Goal: Information Seeking & Learning: Learn about a topic

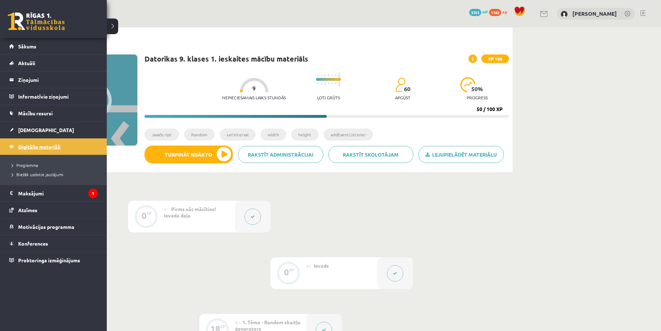
click at [25, 144] on span "Digitālie materiāli" at bounding box center [39, 146] width 42 height 6
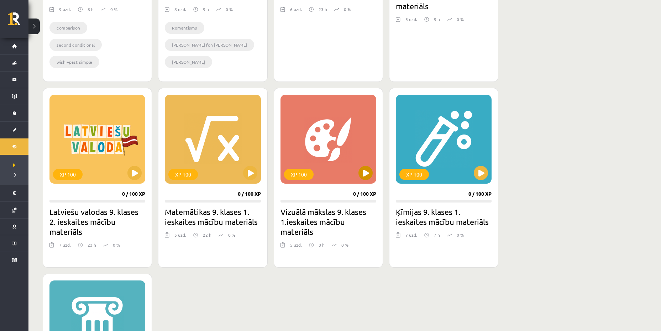
scroll to position [569, 0]
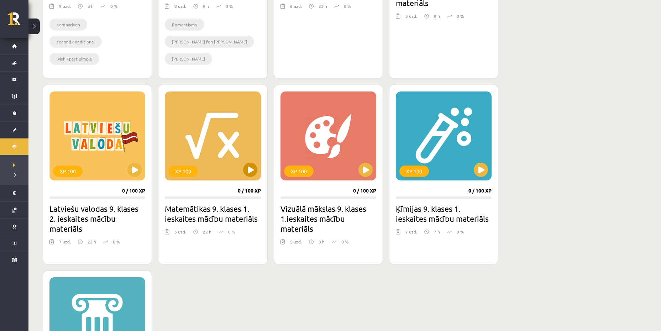
click at [248, 178] on div "XP 100" at bounding box center [213, 135] width 96 height 89
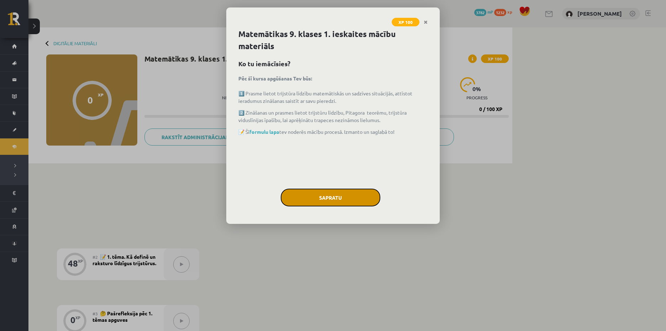
click at [311, 194] on button "Sapratu" at bounding box center [331, 198] width 100 height 18
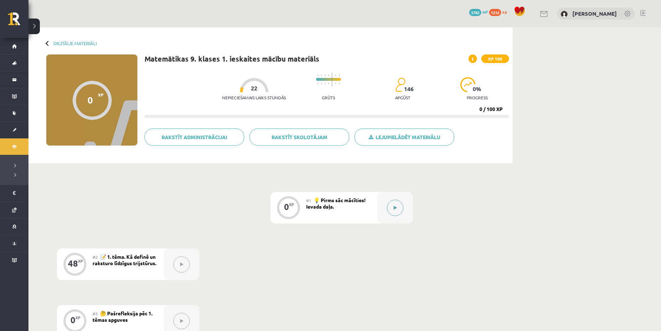
click at [399, 211] on button at bounding box center [395, 208] width 16 height 16
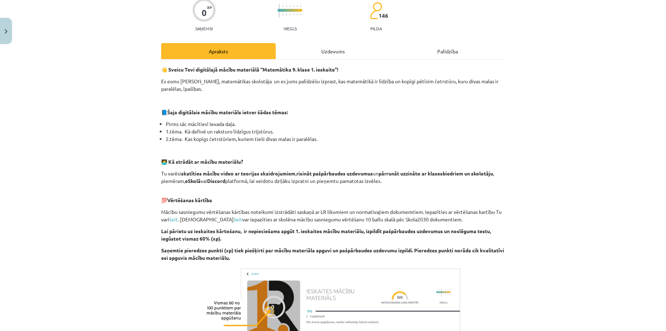
scroll to position [160, 0]
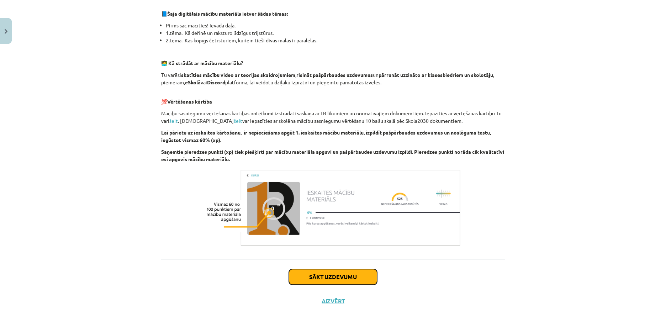
drag, startPoint x: 329, startPoint y: 279, endPoint x: 328, endPoint y: 285, distance: 6.1
click at [329, 279] on button "Sākt uzdevumu" at bounding box center [333, 277] width 88 height 16
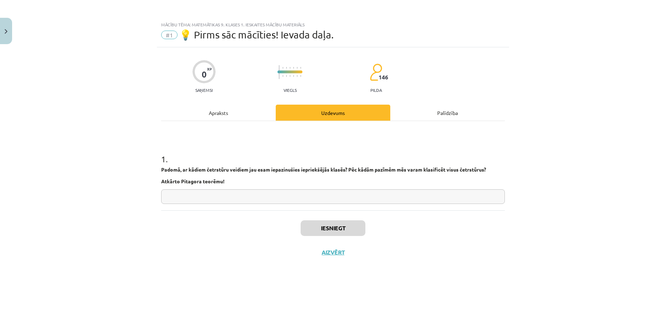
click at [332, 207] on div "1 . Padomā, ar kādiem četrstūru veidiem jau esam iepazinušies iepriekšējās klas…" at bounding box center [333, 165] width 344 height 89
click at [338, 199] on input "text" at bounding box center [333, 196] width 344 height 15
type input "*"
click at [336, 223] on button "Iesniegt" at bounding box center [333, 228] width 65 height 16
click at [345, 257] on button "Nākamā nodarbība" at bounding box center [333, 257] width 70 height 16
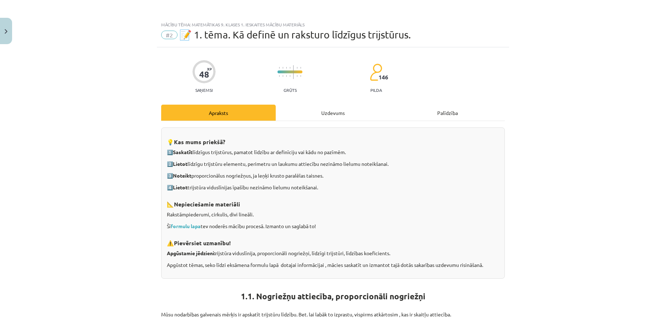
click at [128, 232] on div "Mācību tēma: Matemātikas 9. klases 1. ieskaites mācību materiāls #2 📝 1. tēma. …" at bounding box center [333, 165] width 666 height 331
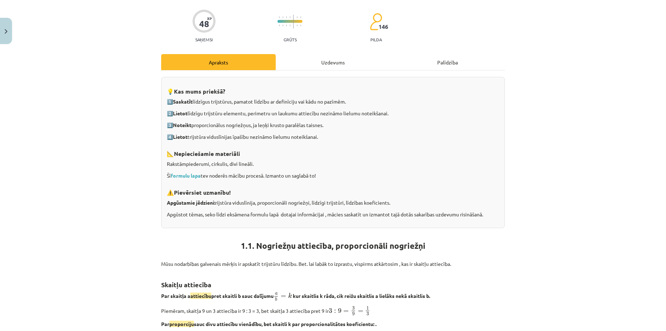
scroll to position [107, 0]
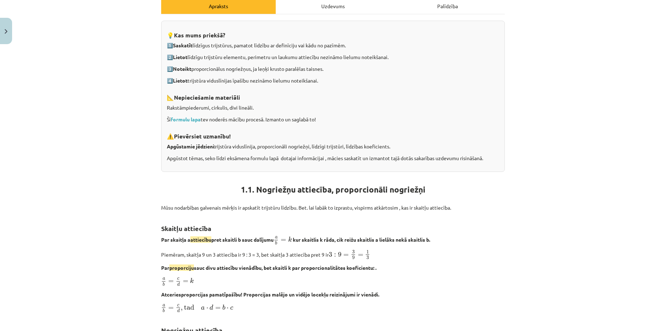
click at [432, 141] on div "💡 Kas mums priekšā? 1️⃣ Saskatīt līdzīgus trijstūrus, pamatot līdzību ar definī…" at bounding box center [333, 96] width 344 height 151
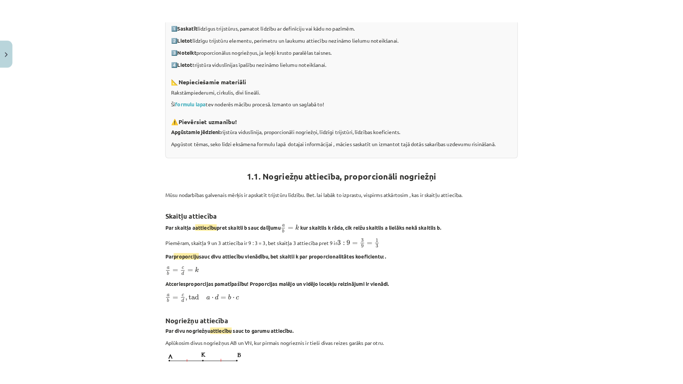
scroll to position [213, 0]
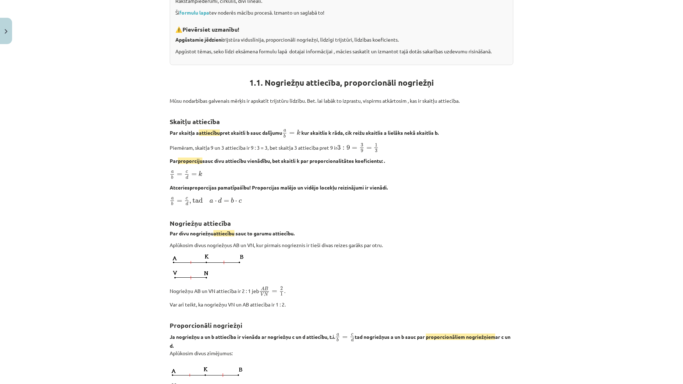
click at [527, 142] on div "Mācību tēma: Matemātikas 9. klases 1. ieskaites mācību materiāls #2 📝 1. tēma. …" at bounding box center [341, 192] width 683 height 384
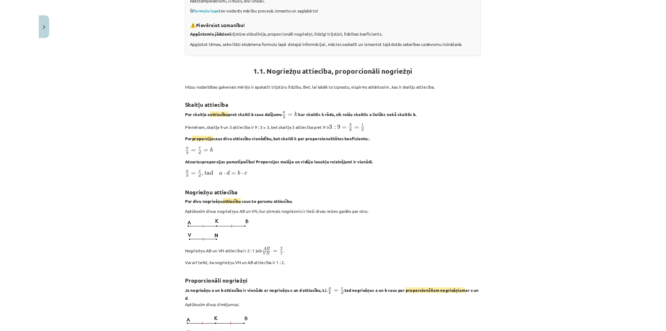
scroll to position [249, 0]
